Goal: Find specific page/section: Find specific page/section

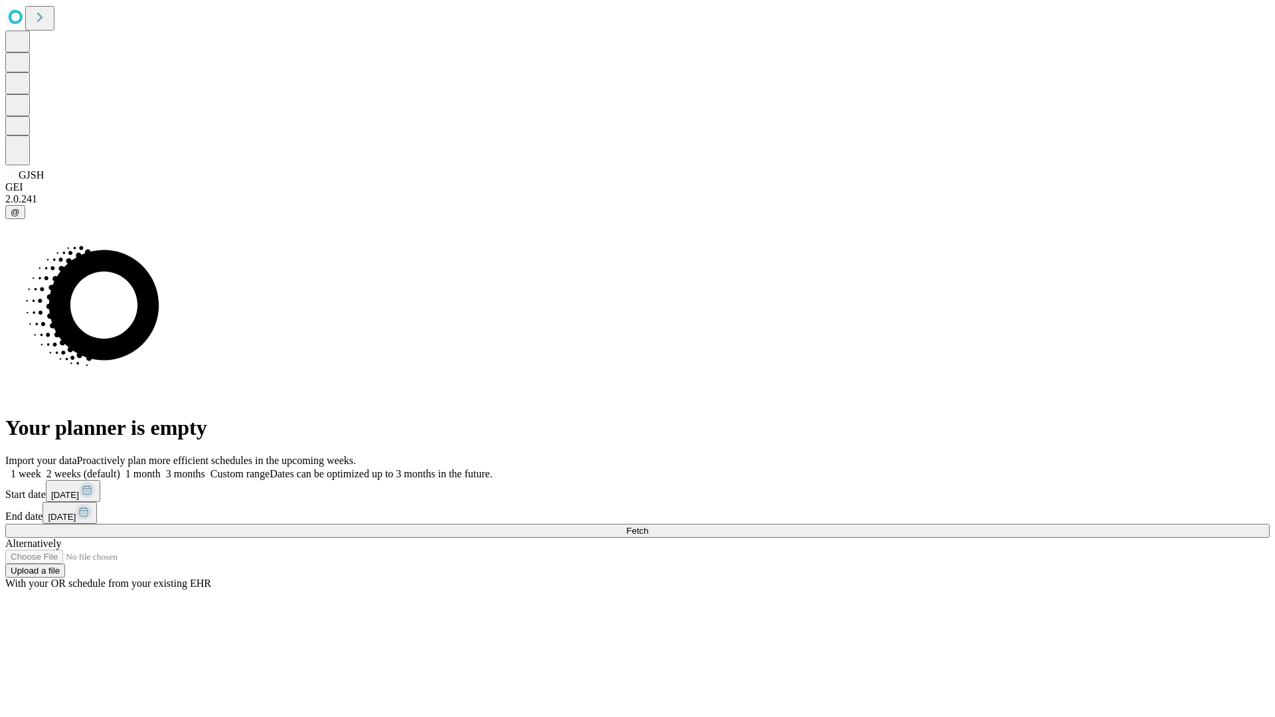
click at [648, 526] on span "Fetch" at bounding box center [637, 531] width 22 height 10
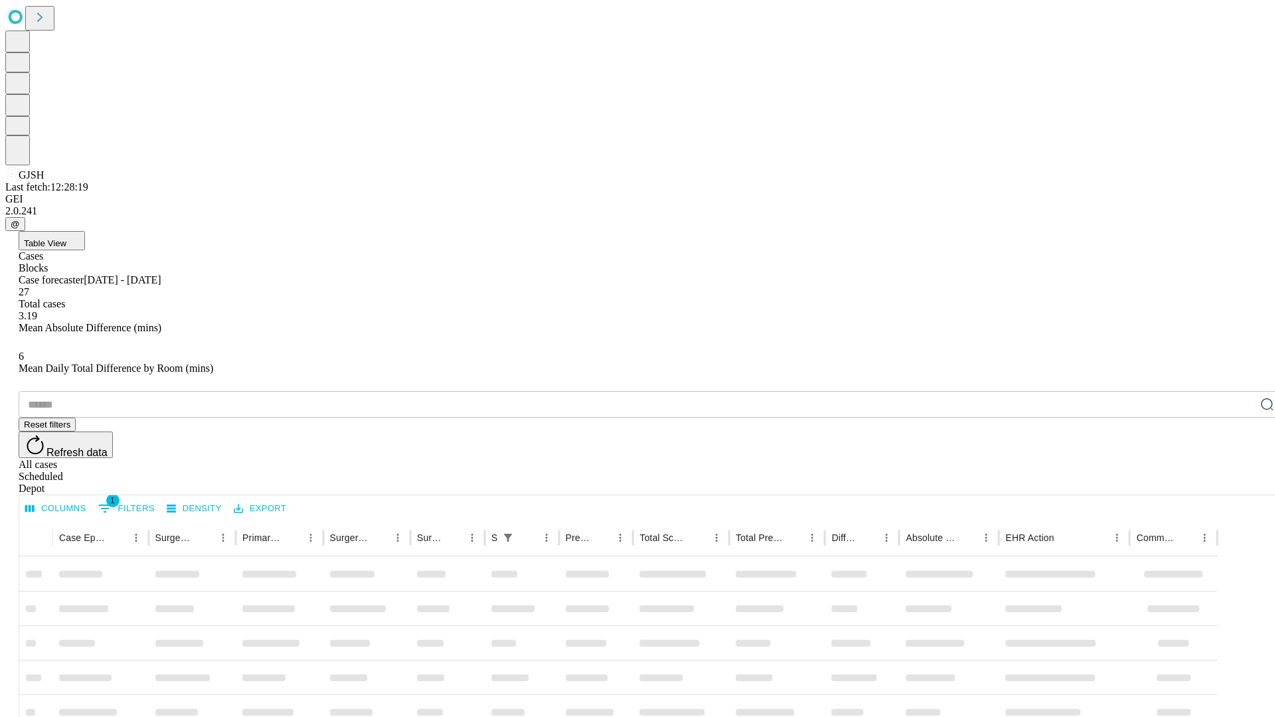
click at [1241, 483] on div "Depot" at bounding box center [651, 489] width 1265 height 12
